Goal: Transaction & Acquisition: Download file/media

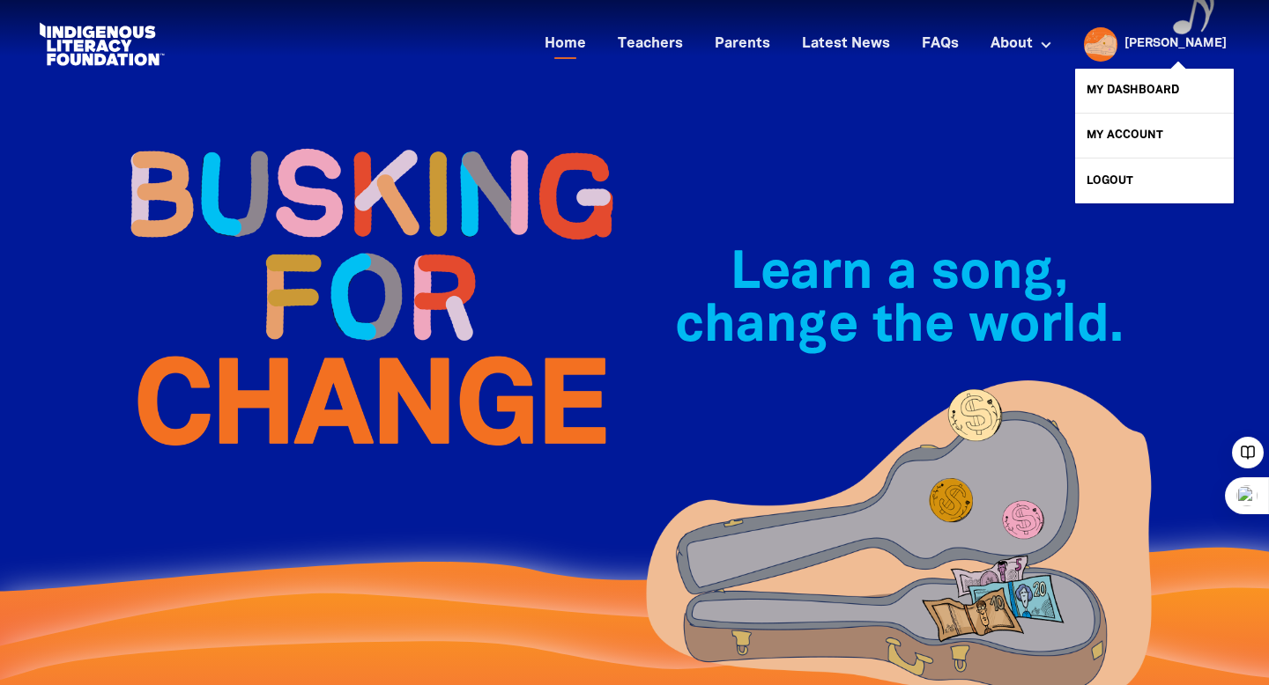
click at [1117, 38] on div at bounding box center [1096, 44] width 42 height 42
click at [1129, 82] on link "My Dashboard" at bounding box center [1154, 91] width 159 height 44
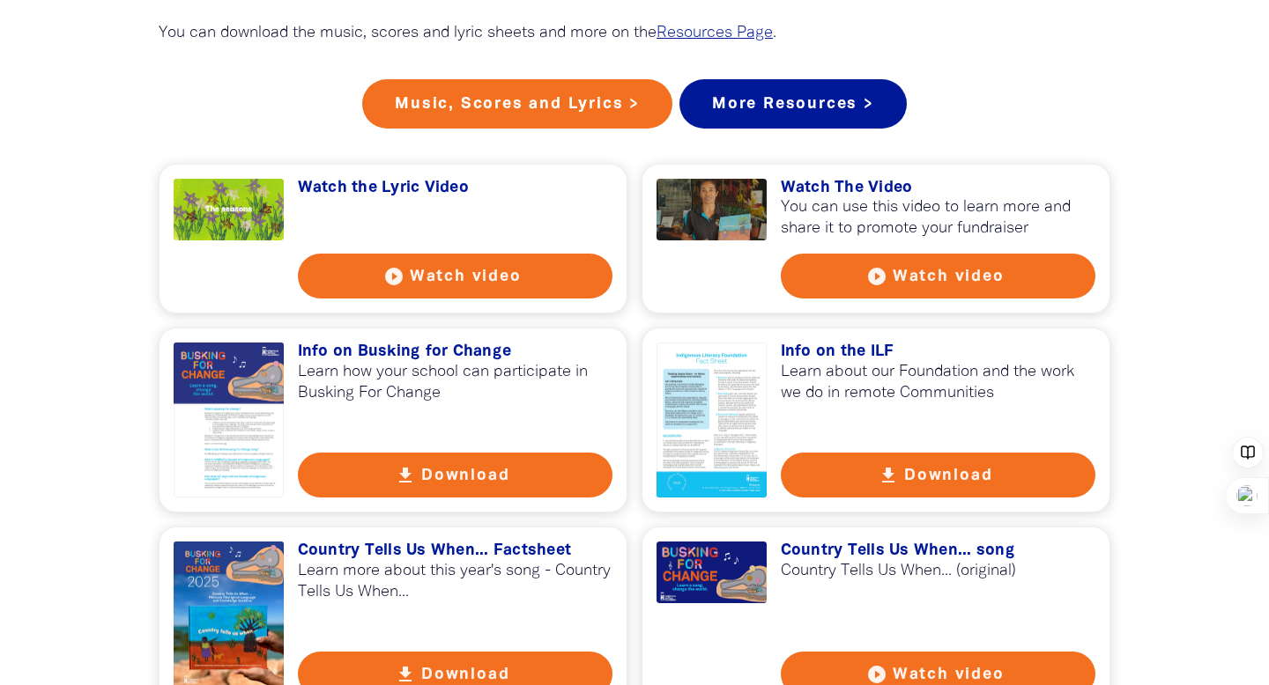
scroll to position [1549, 0]
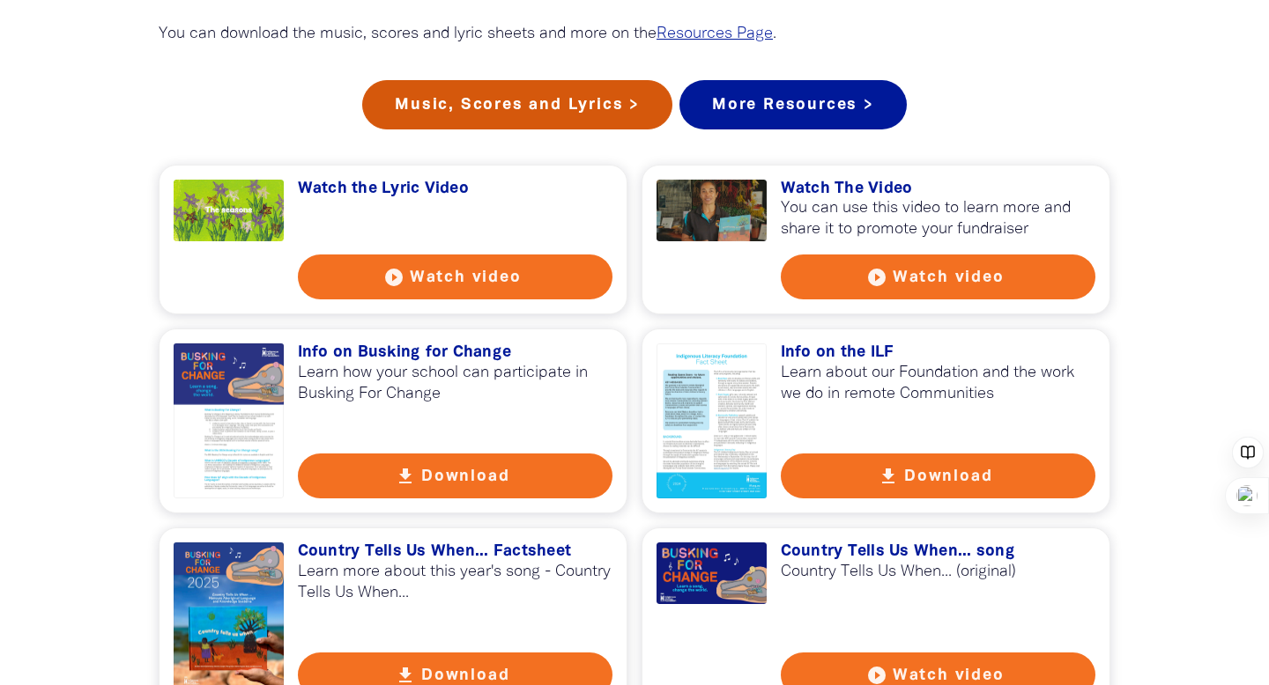
click at [539, 130] on link "Music, Scores and Lyrics >" at bounding box center [517, 104] width 310 height 49
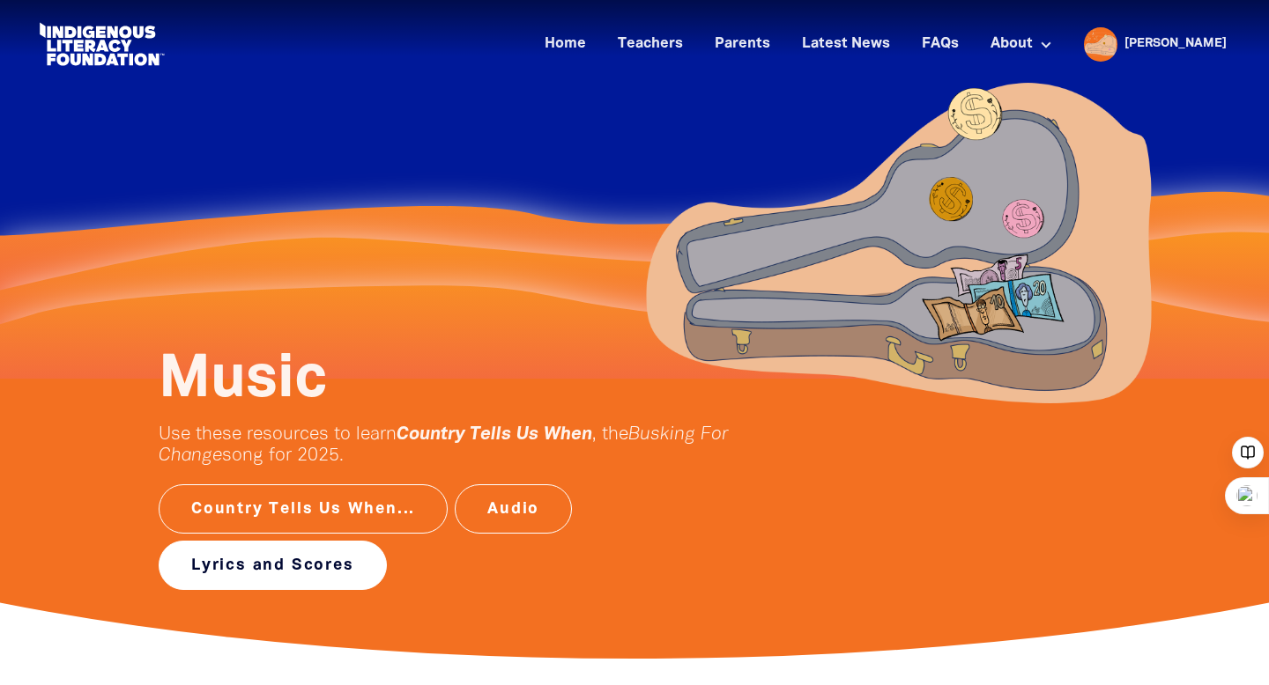
click at [325, 572] on link "Lyrics and Scores" at bounding box center [273, 565] width 228 height 49
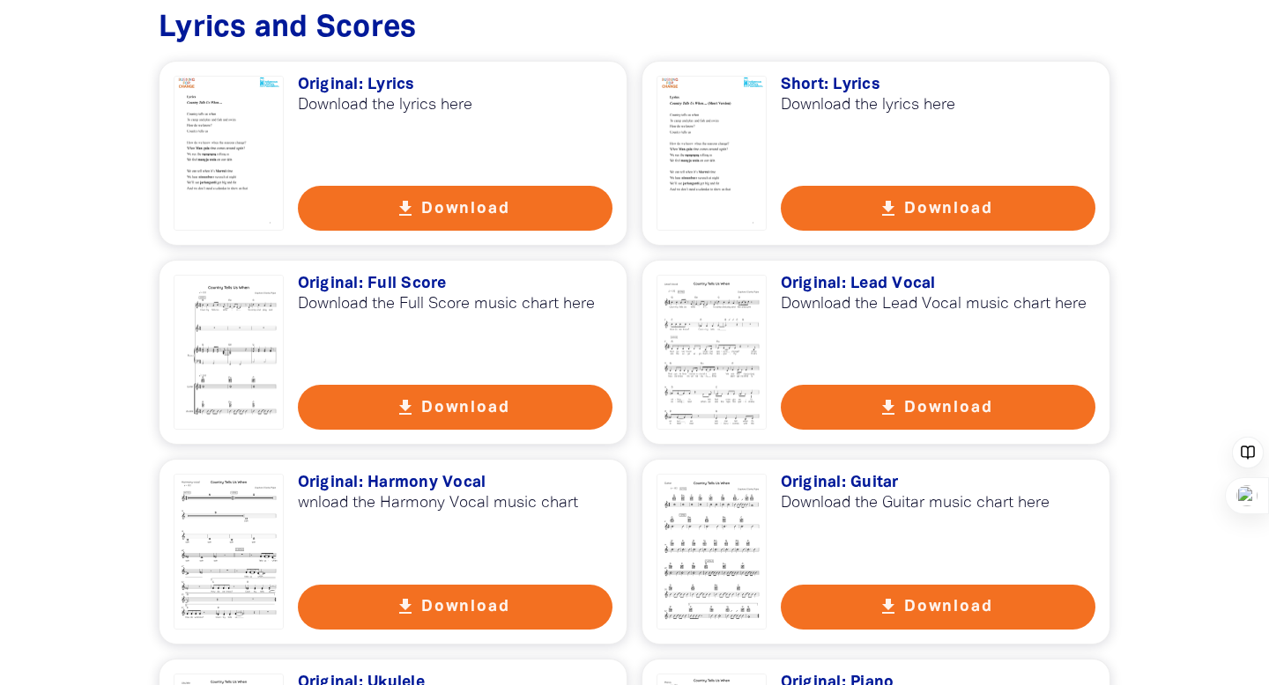
scroll to position [1480, 0]
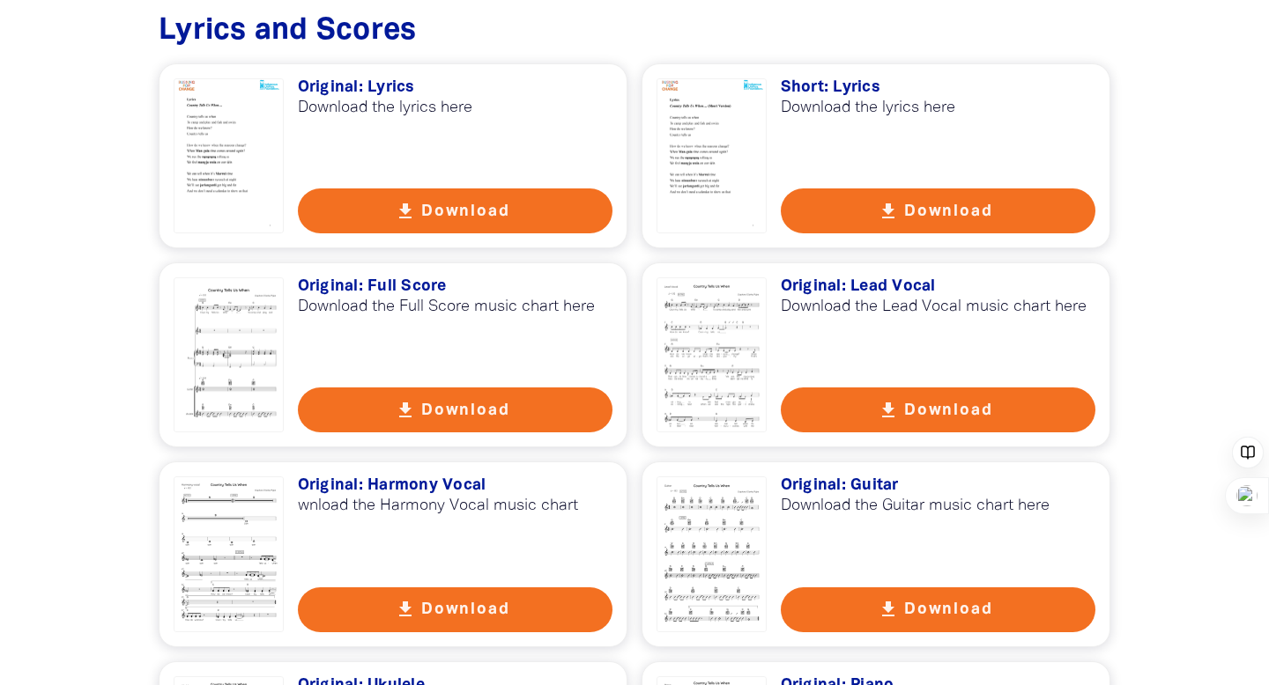
click at [968, 401] on button "get_app Download" at bounding box center [938, 410] width 315 height 45
